Goal: Manage account settings

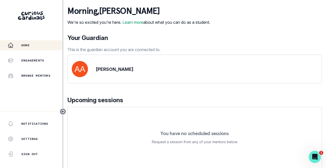
scroll to position [17, 0]
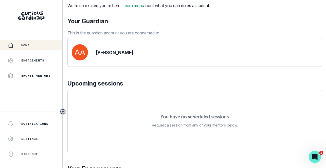
click at [205, 61] on div "[PERSON_NAME]" at bounding box center [195, 52] width 246 height 16
click at [41, 139] on div "Settings" at bounding box center [31, 139] width 62 height 10
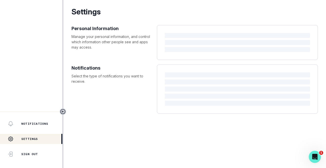
select select "America/New_York"
select select "4th Grade"
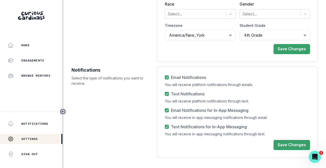
scroll to position [107, 0]
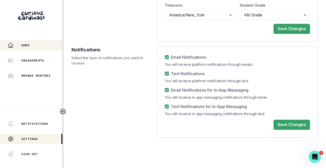
click at [41, 48] on div "Home" at bounding box center [35, 45] width 55 height 6
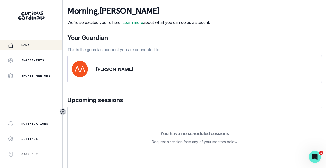
scroll to position [84, 0]
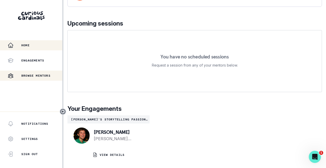
click at [38, 78] on div "Browse Mentors" at bounding box center [35, 76] width 55 height 6
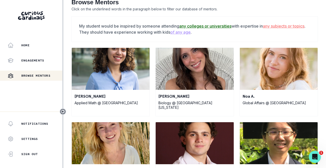
scroll to position [121, 0]
